Goal: Navigation & Orientation: Find specific page/section

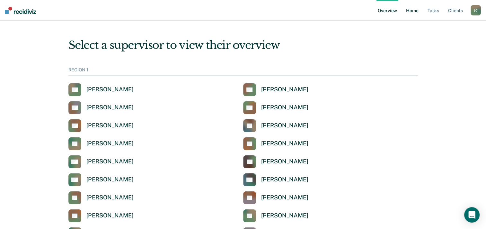
click at [412, 15] on link "Home" at bounding box center [412, 10] width 15 height 21
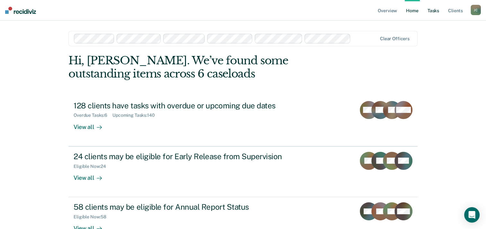
click at [430, 9] on link "Tasks" at bounding box center [433, 10] width 14 height 21
